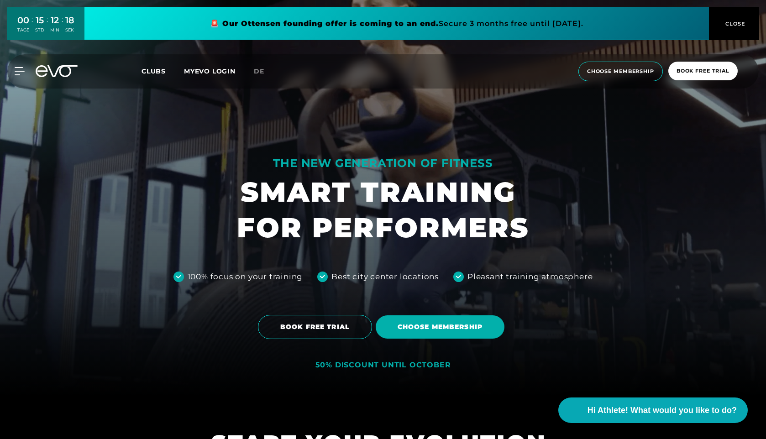
scroll to position [44, 0]
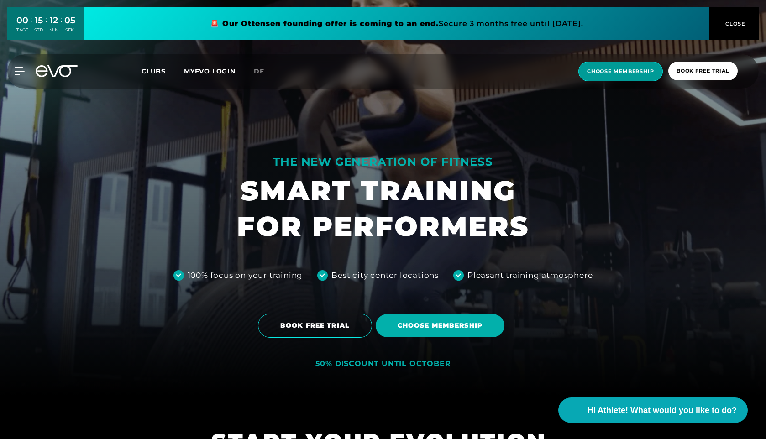
click at [621, 76] on span "choose membership" at bounding box center [621, 72] width 84 height 20
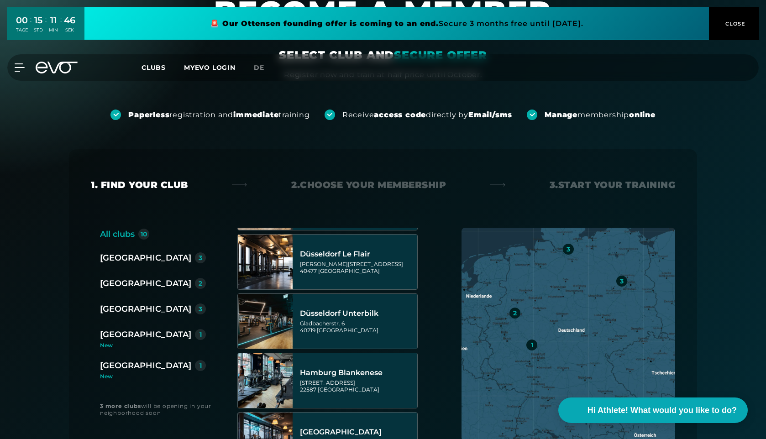
scroll to position [53, 0]
click at [126, 282] on div "[GEOGRAPHIC_DATA]" at bounding box center [145, 283] width 91 height 13
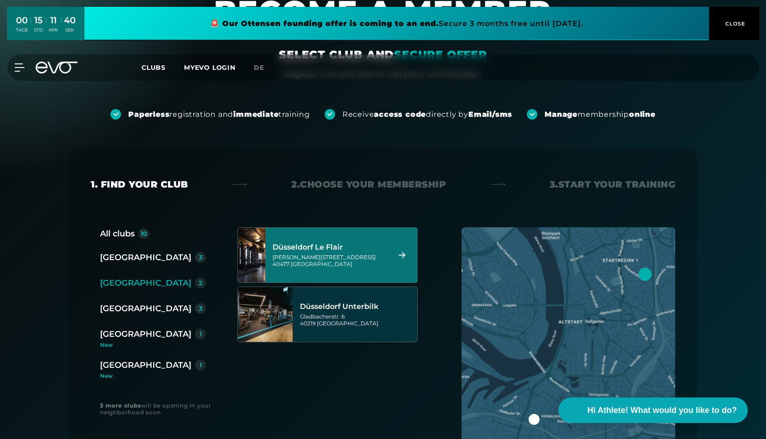
click at [343, 256] on div "Marc-Chagall-Straße 2 40477 Düsseldorf" at bounding box center [330, 261] width 115 height 14
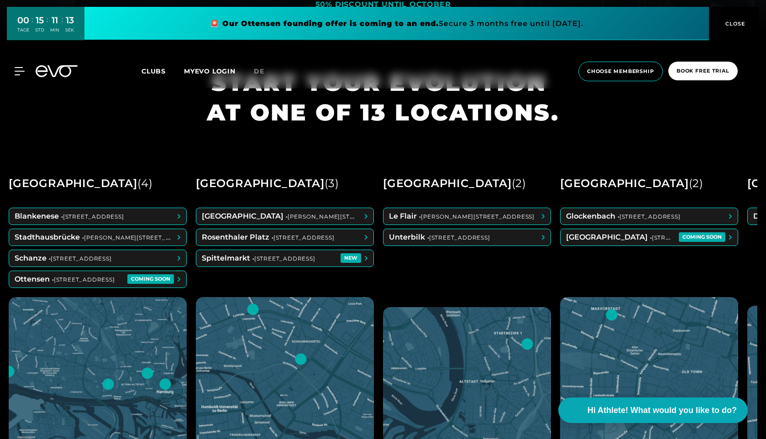
scroll to position [405, 0]
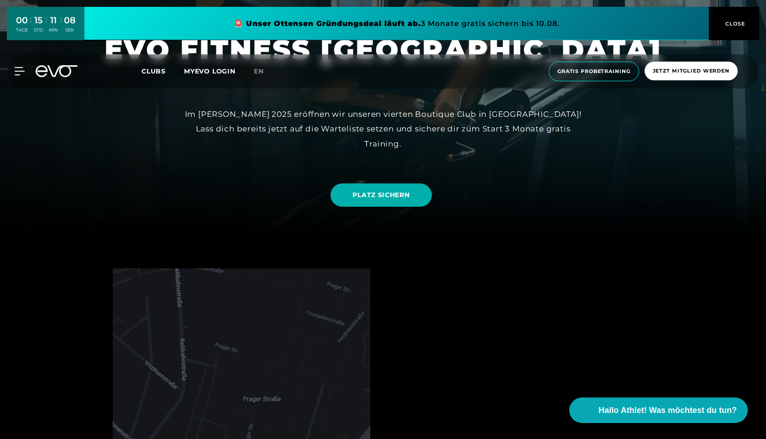
scroll to position [205, 0]
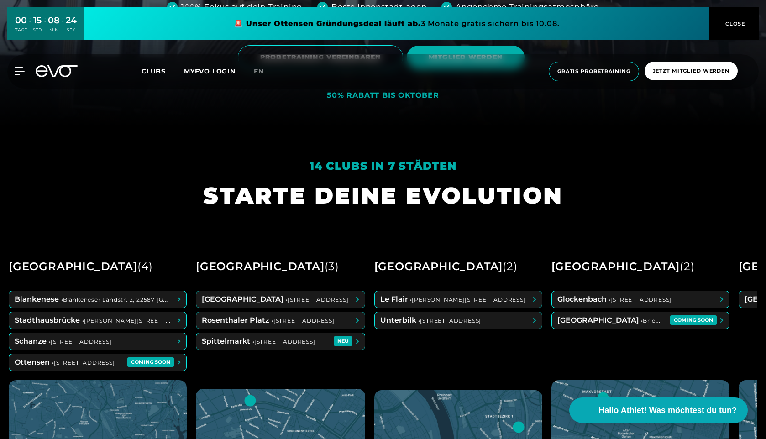
scroll to position [315, 0]
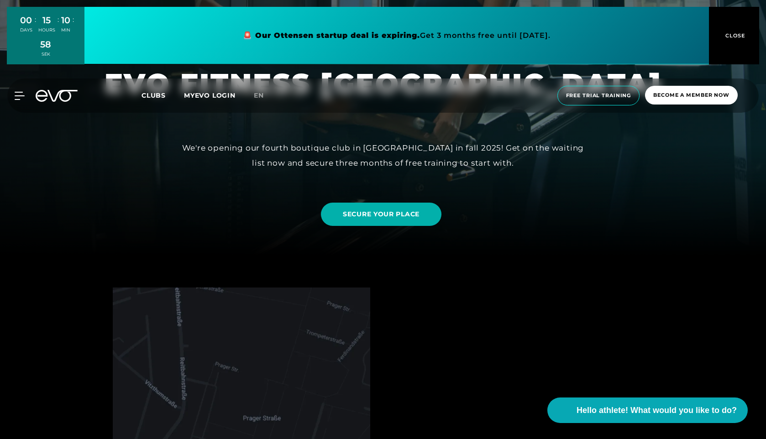
scroll to position [182, 0]
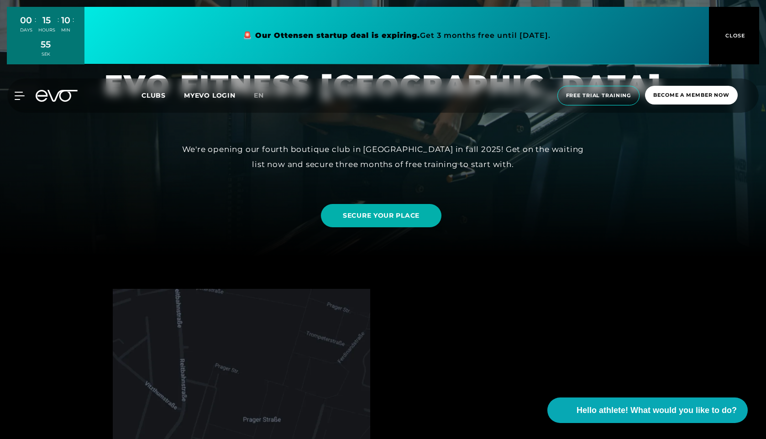
click at [542, 225] on div "SECURE YOUR PLACE" at bounding box center [383, 215] width 752 height 37
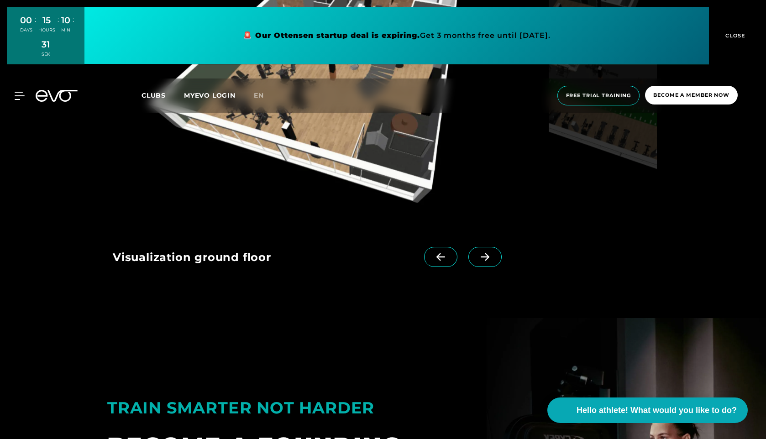
scroll to position [1223, 0]
click at [477, 259] on icon at bounding box center [485, 256] width 16 height 8
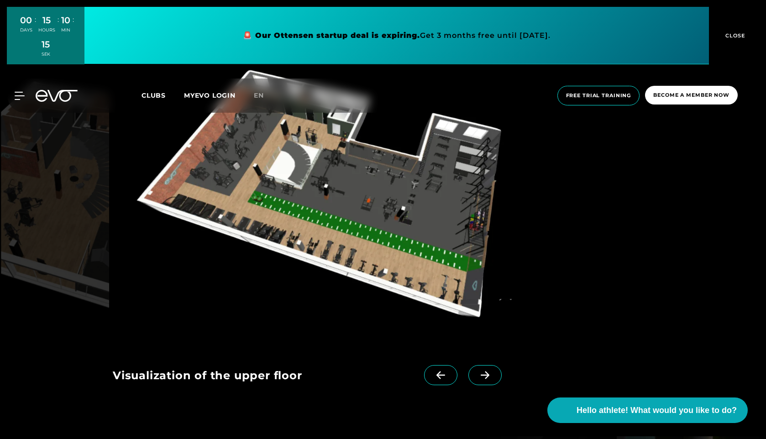
scroll to position [1107, 0]
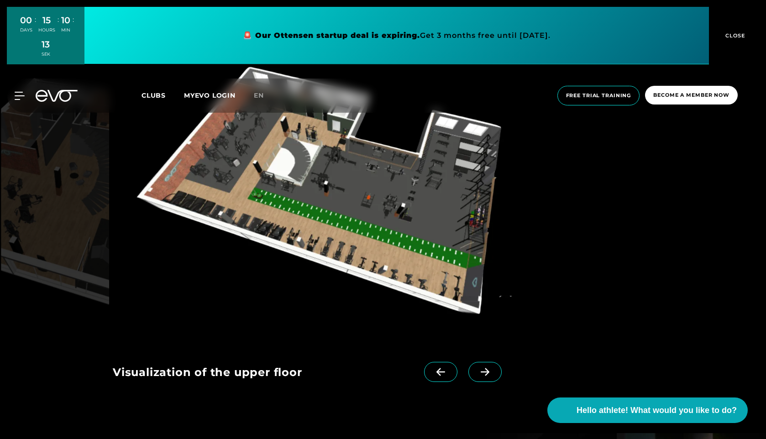
click at [477, 370] on icon at bounding box center [485, 372] width 16 height 8
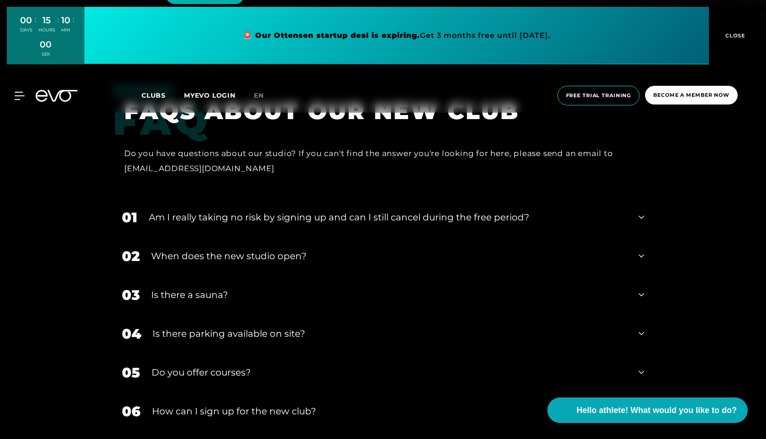
scroll to position [1913, 0]
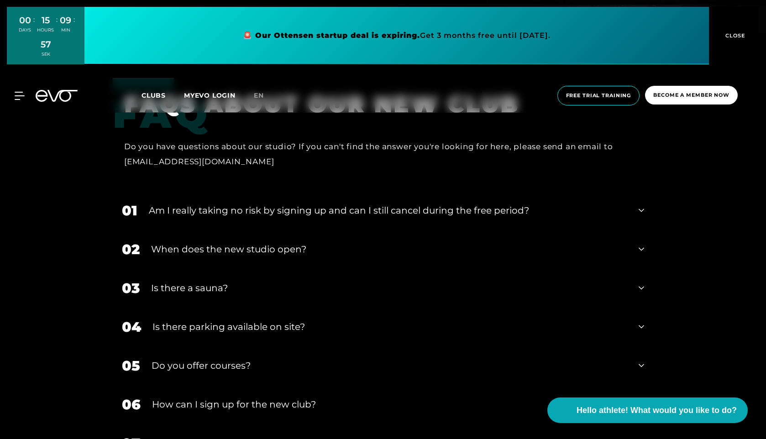
click at [410, 215] on font "Am I really taking no risk by signing up and can I still cancel during the free…" at bounding box center [339, 210] width 380 height 11
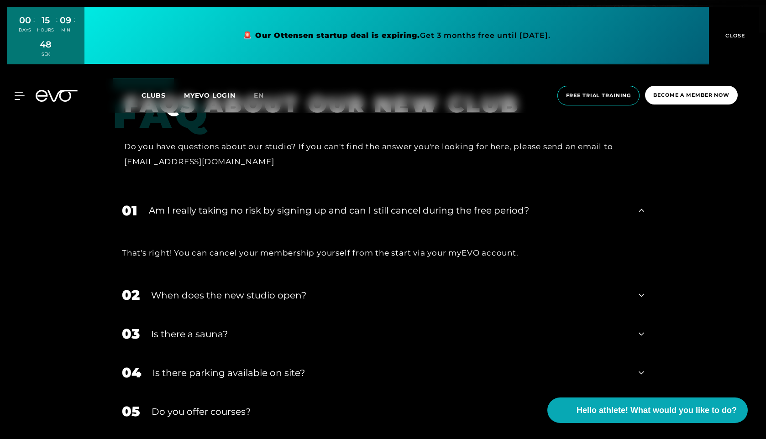
click at [375, 298] on div "When does the new studio open?" at bounding box center [389, 296] width 476 height 14
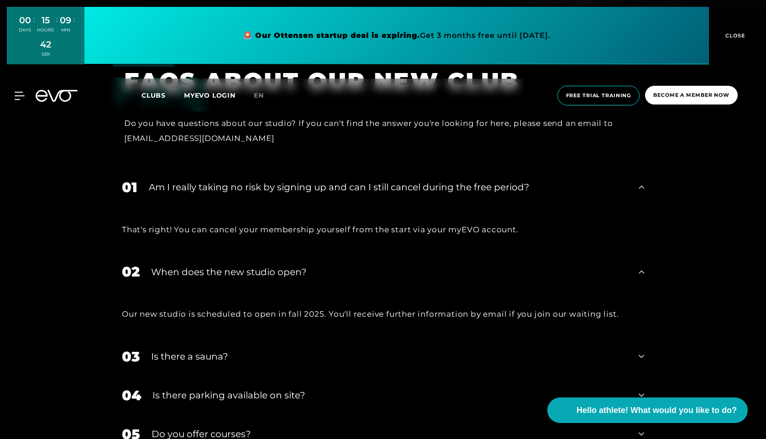
scroll to position [1947, 0]
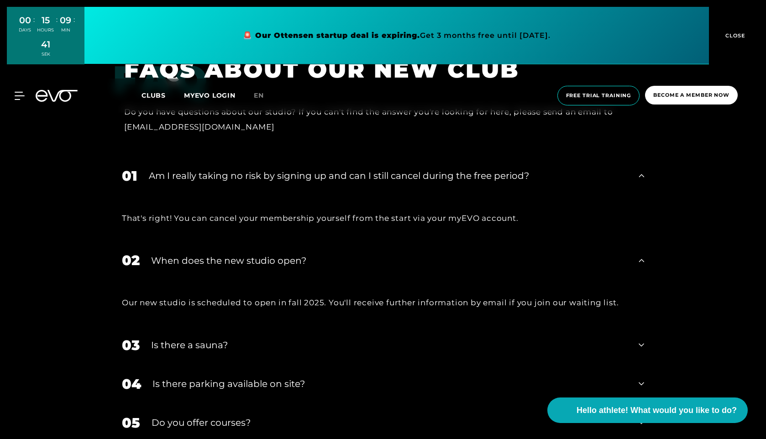
click at [283, 347] on div "Is there a sauna?" at bounding box center [389, 345] width 476 height 14
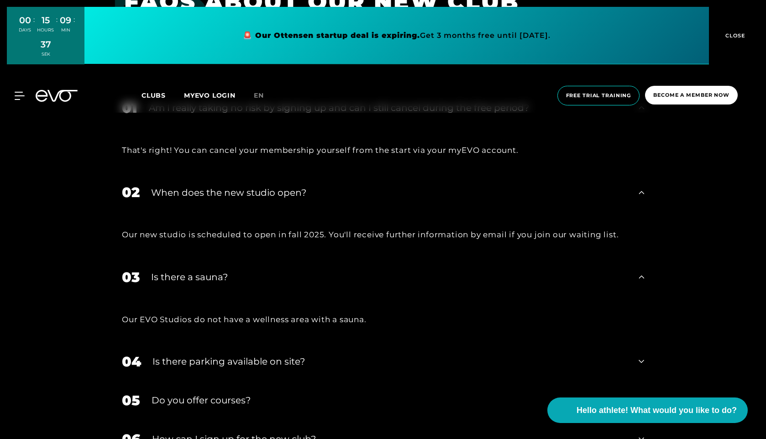
scroll to position [2020, 0]
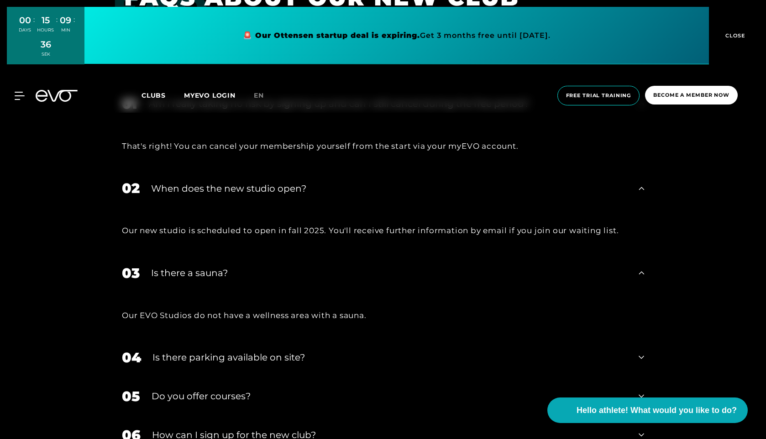
click at [277, 361] on font "Is there parking available on site?" at bounding box center [229, 357] width 153 height 11
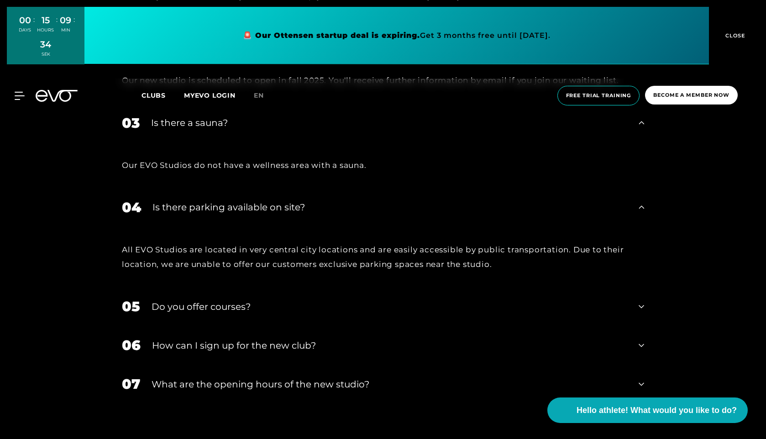
scroll to position [2174, 0]
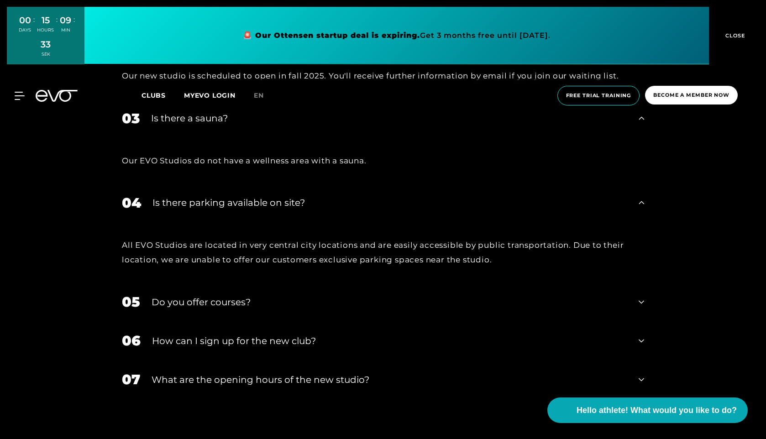
click at [266, 304] on div "Do you offer courses?" at bounding box center [390, 302] width 476 height 14
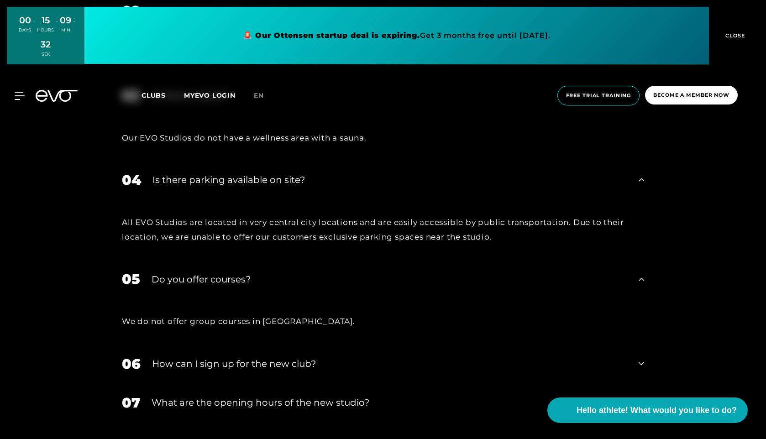
scroll to position [2198, 0]
click at [287, 368] on font "How can I sign up for the new club?" at bounding box center [234, 363] width 164 height 11
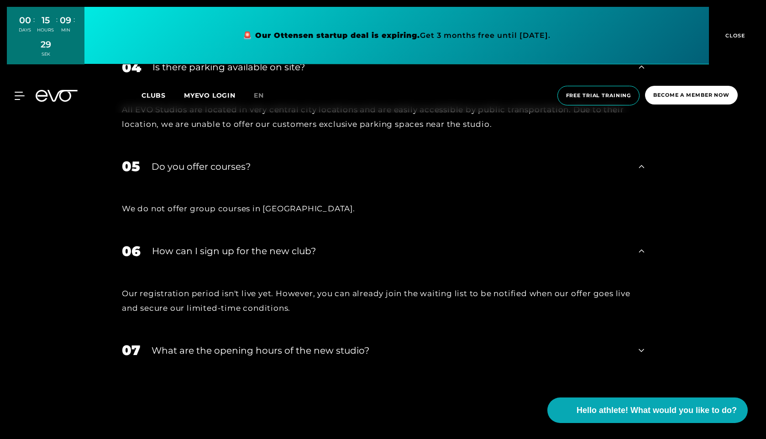
scroll to position [2312, 0]
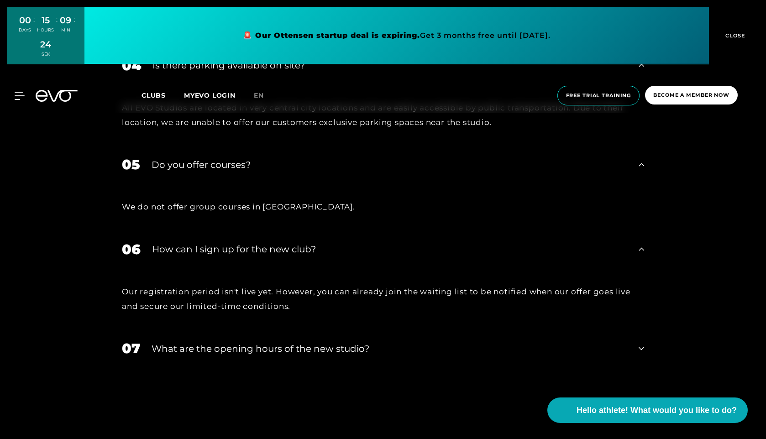
click at [318, 350] on font "What are the opening hours of the new studio?" at bounding box center [261, 348] width 218 height 11
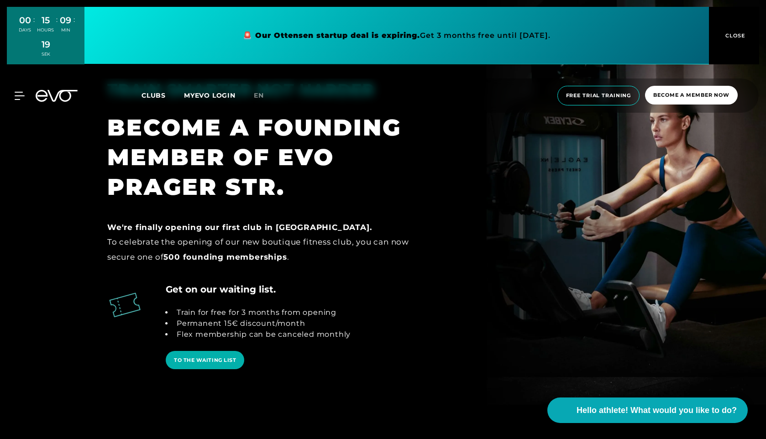
scroll to position [1535, 0]
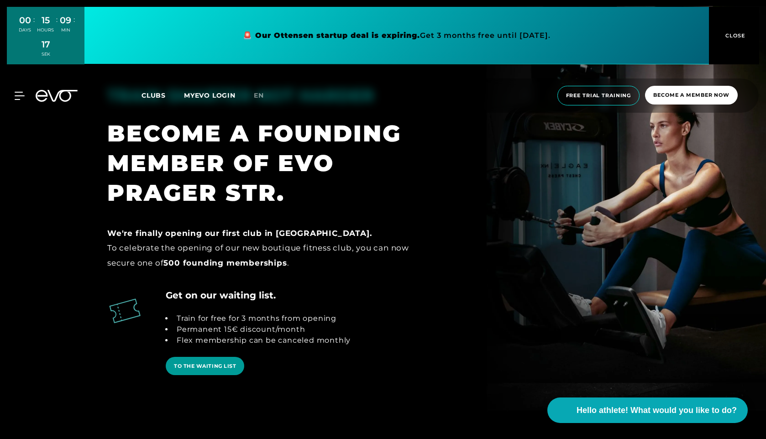
click at [213, 365] on font "TO THE WAITING LIST" at bounding box center [205, 366] width 62 height 6
